Goal: Task Accomplishment & Management: Manage account settings

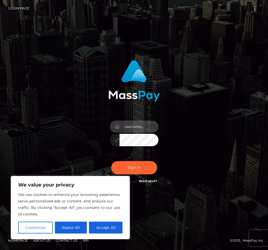
type input "syhz7kvdmd@privaterelay.appleid.com"
click at [113, 232] on button "Accept All" at bounding box center [106, 228] width 34 height 12
checkbox input "true"
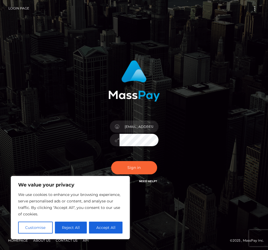
checkbox input "true"
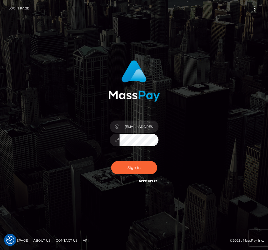
click at [135, 175] on button "Sign in" at bounding box center [134, 167] width 46 height 13
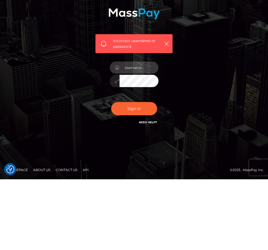
type input "[EMAIL_ADDRESS][DOMAIN_NAME]"
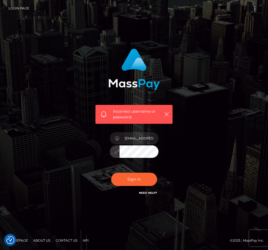
click at [108, 145] on div "[EMAIL_ADDRESS][DOMAIN_NAME]" at bounding box center [134, 148] width 57 height 41
click at [116, 150] on icon at bounding box center [117, 152] width 5 height 4
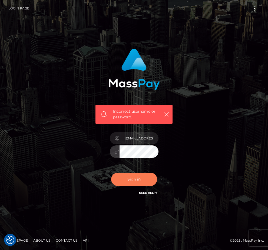
click at [147, 173] on button "Sign in" at bounding box center [134, 179] width 46 height 13
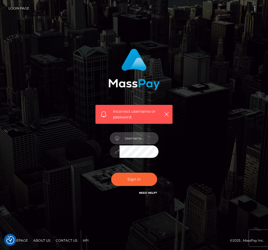
click at [144, 145] on input "text" at bounding box center [139, 138] width 39 height 12
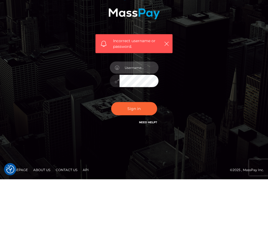
type input "syhz7kvdmd@privaterelay.appleid.com"
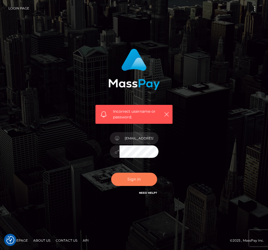
click at [139, 173] on button "Sign in" at bounding box center [134, 179] width 46 height 13
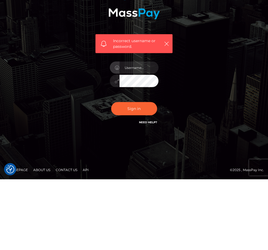
click at [154, 191] on link "Need Help?" at bounding box center [148, 193] width 18 height 4
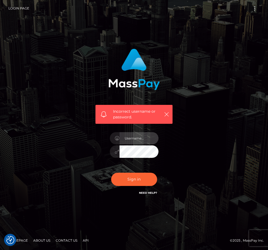
click at [136, 132] on input "text" at bounding box center [139, 138] width 39 height 12
type input "syhz7kvdmd@privaterelay.appleid.com"
click at [134, 173] on button "Sign in" at bounding box center [134, 179] width 46 height 13
